Goal: Information Seeking & Learning: Learn about a topic

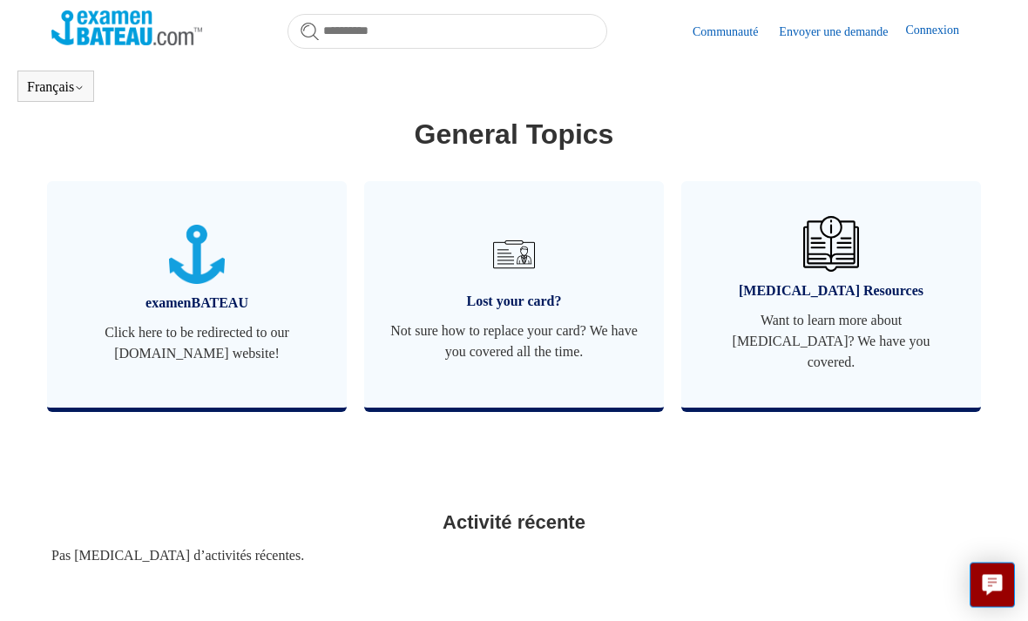
scroll to position [736, 0]
click at [486, 357] on span "Not sure how to replace your card? We have you covered all the time." at bounding box center [514, 342] width 248 height 42
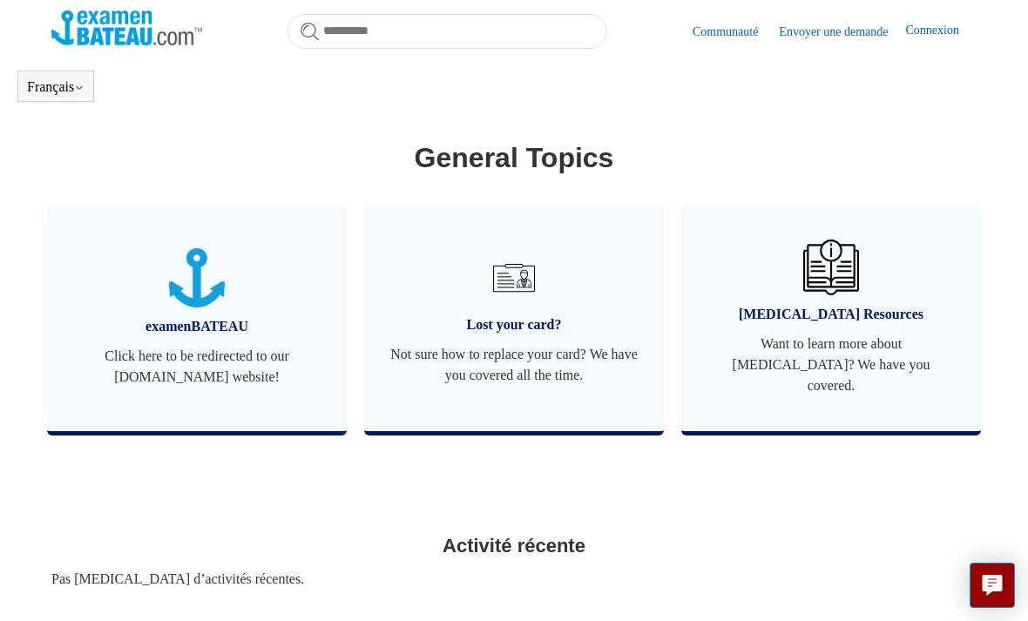
scroll to position [711, 0]
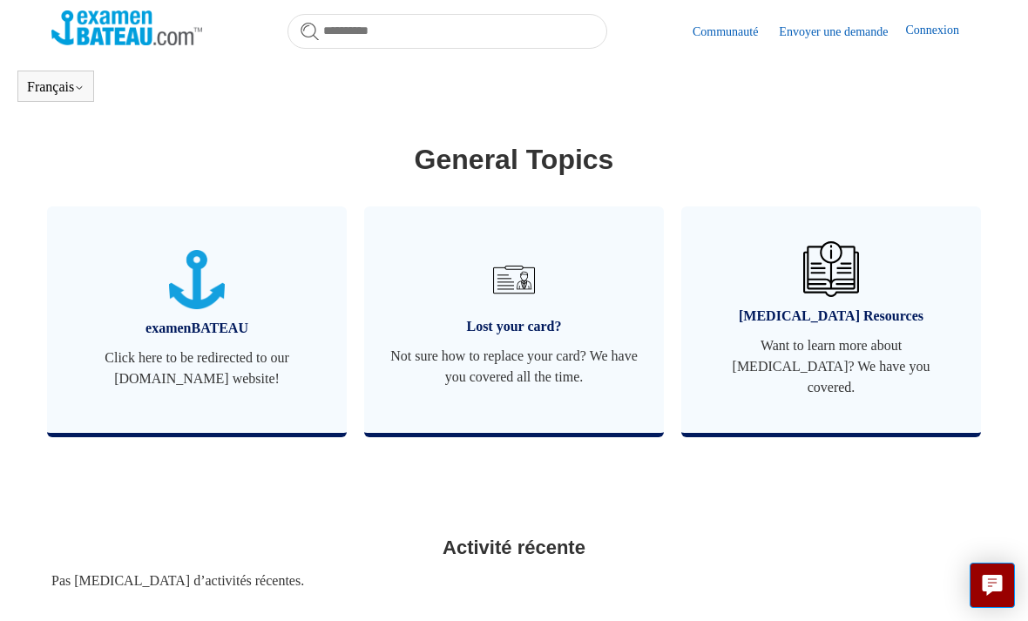
click at [511, 302] on img at bounding box center [514, 280] width 56 height 56
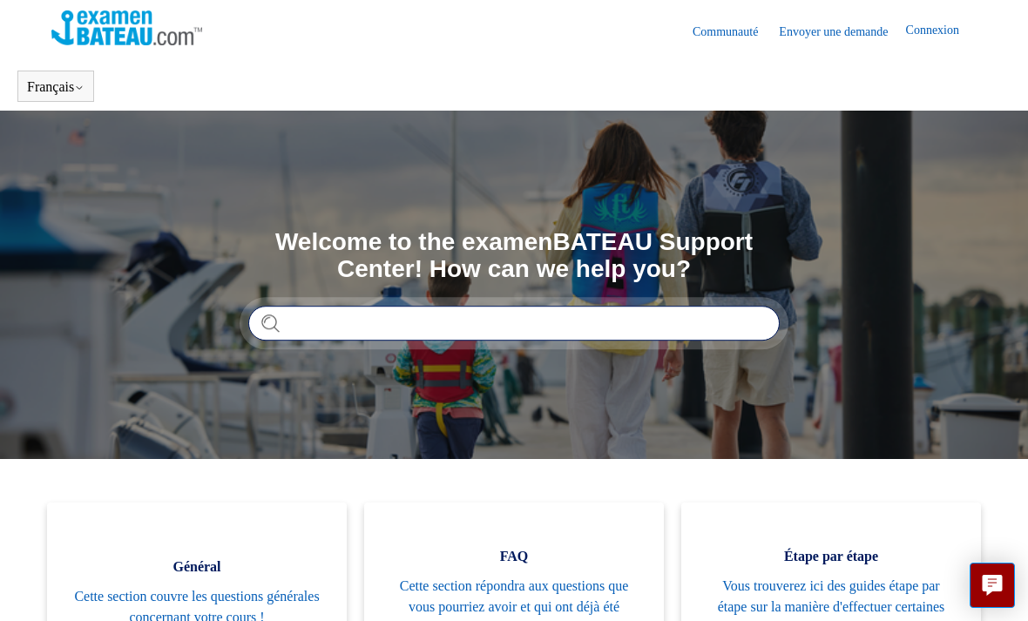
click at [527, 319] on input "Rechercher" at bounding box center [514, 323] width 532 height 35
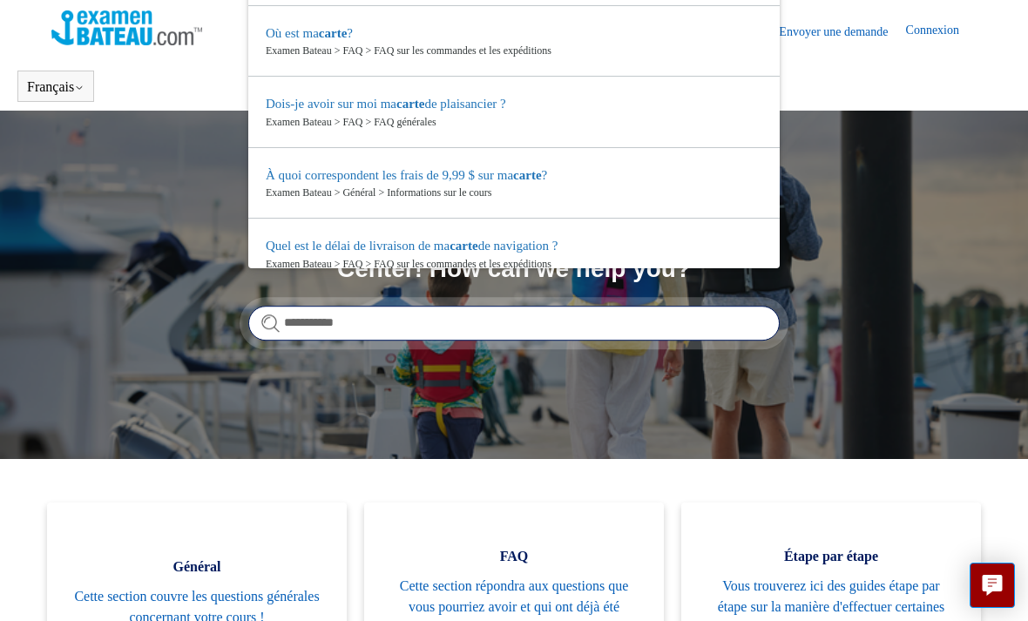
type input "**********"
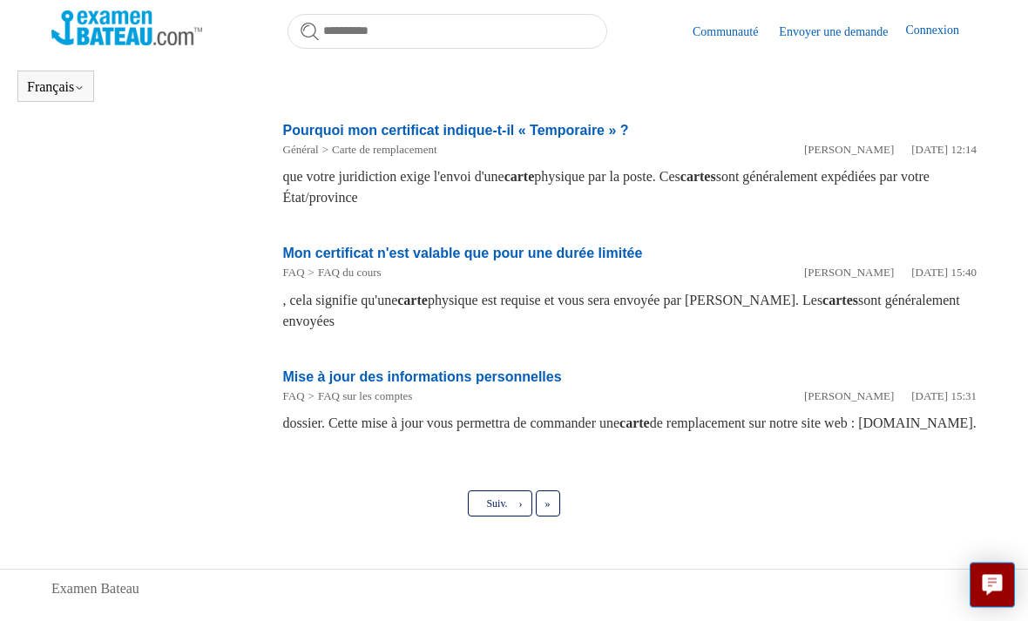
scroll to position [1029, 0]
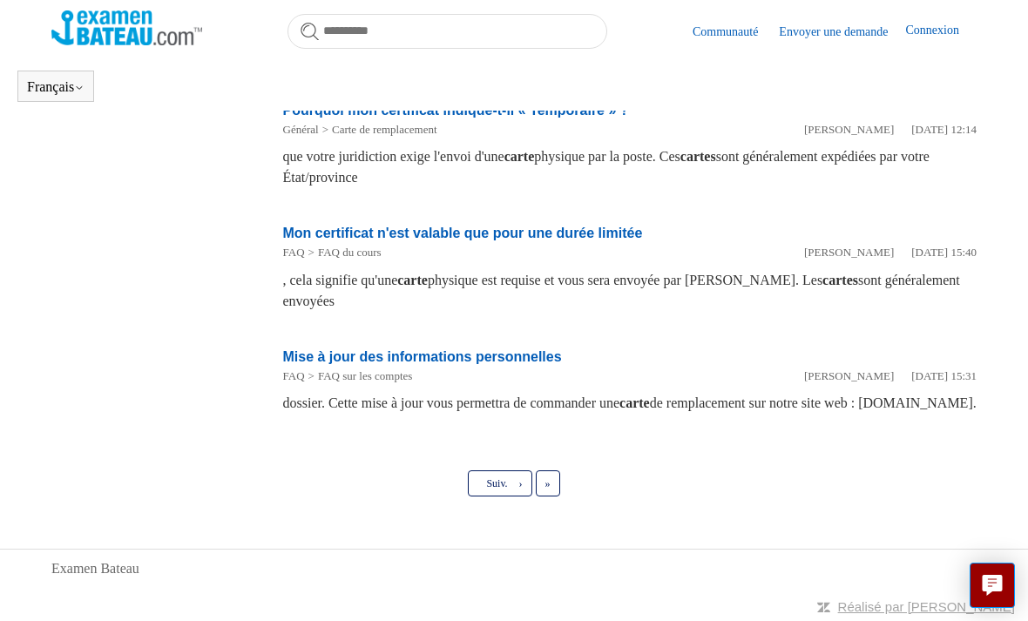
click at [546, 497] on link "Dernier »" at bounding box center [548, 484] width 24 height 26
